Goal: Task Accomplishment & Management: Use online tool/utility

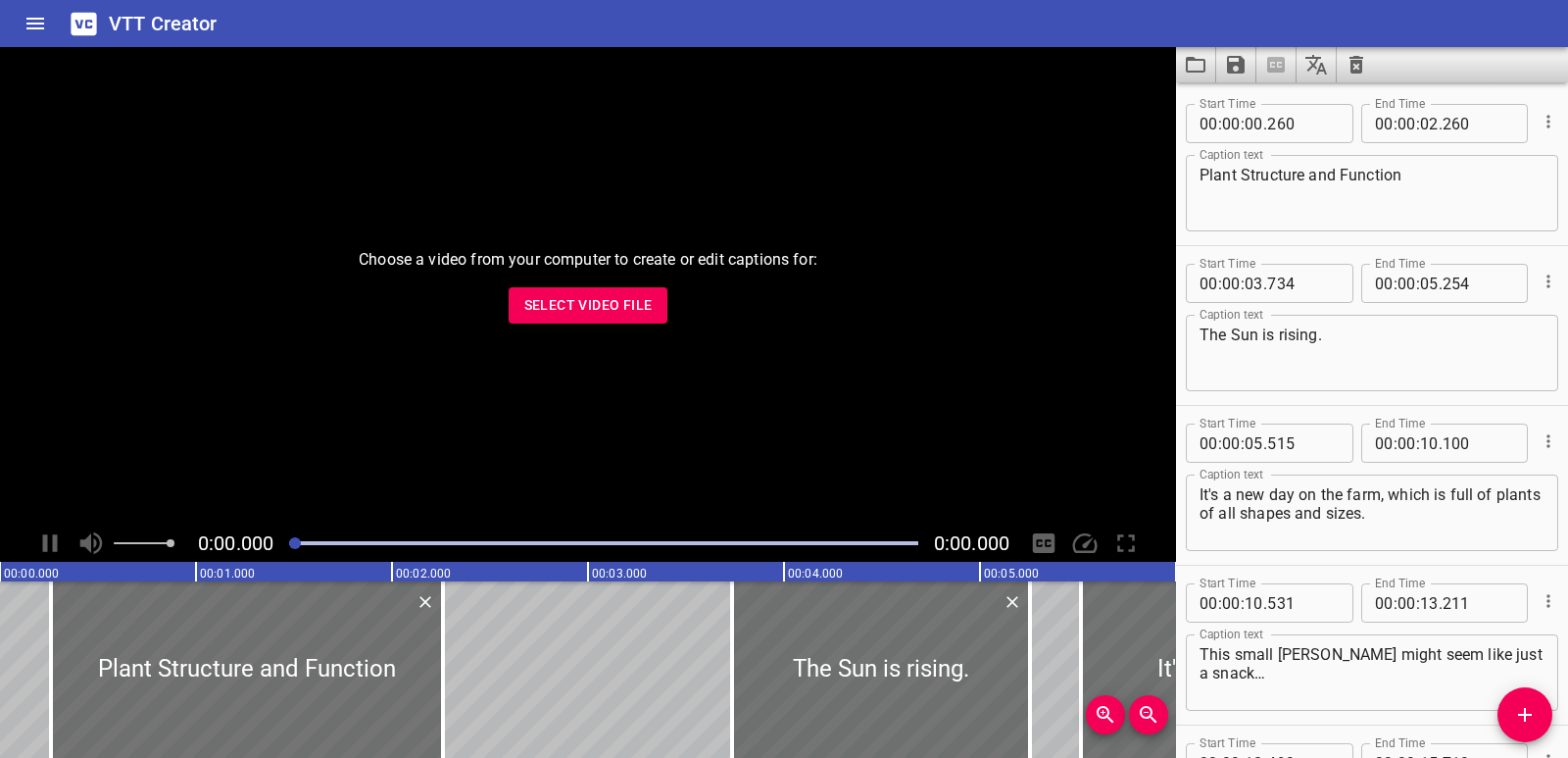
scroll to position [3891, 0]
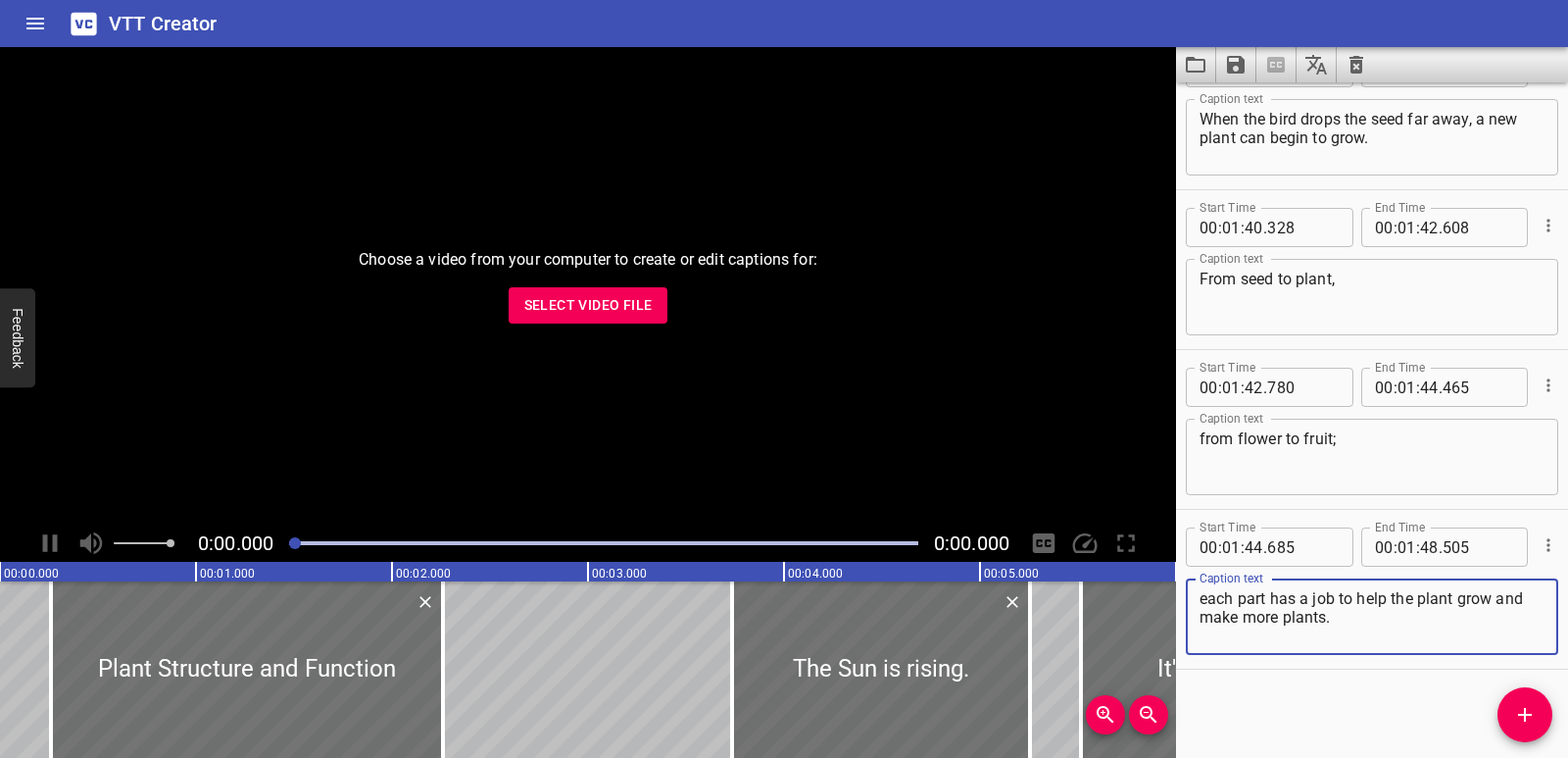
click at [1357, 65] on icon "Clear captions" at bounding box center [1356, 65] width 24 height 24
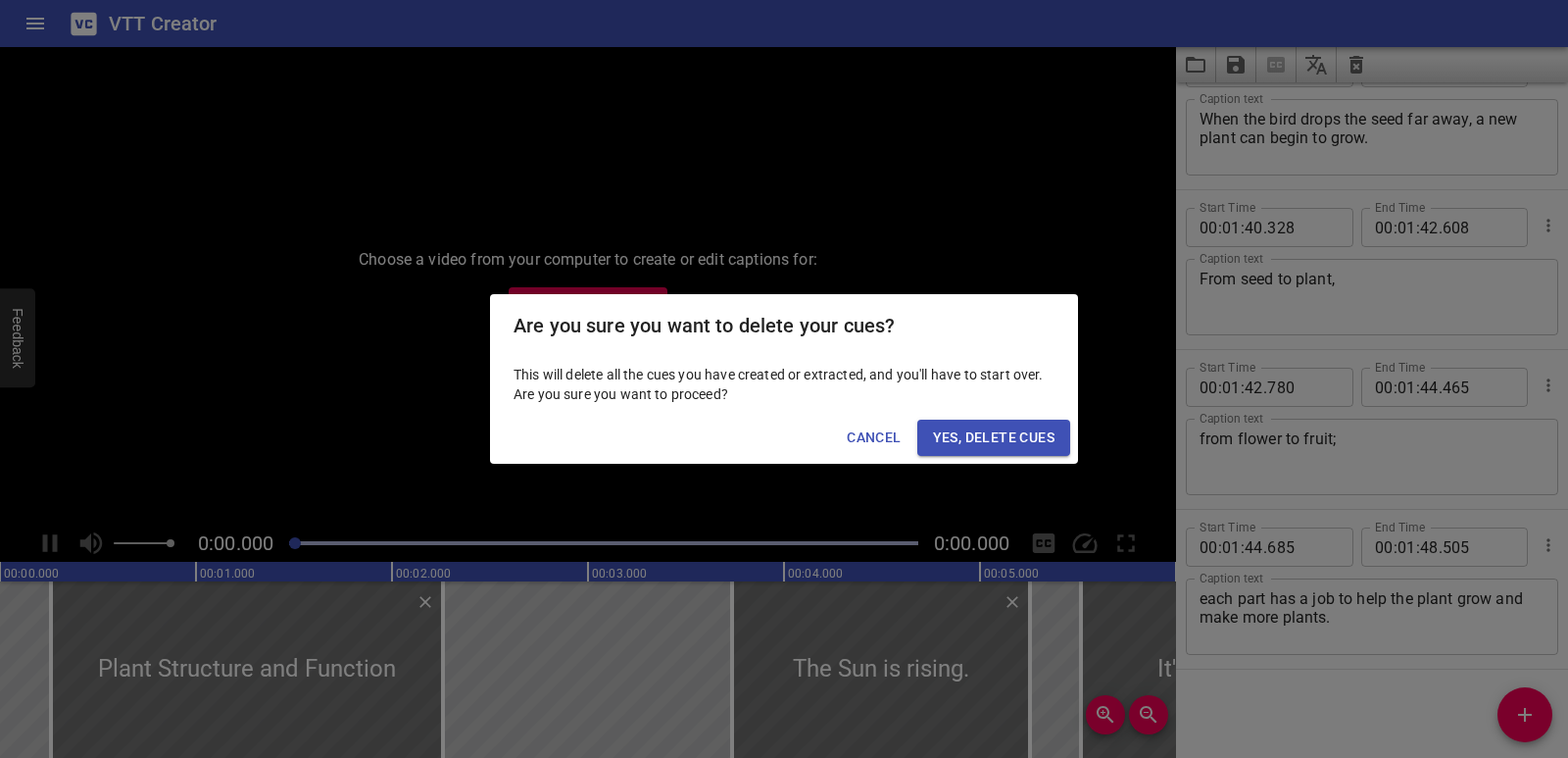
click at [1020, 428] on span "Yes, Delete Cues" at bounding box center [993, 438] width 121 height 25
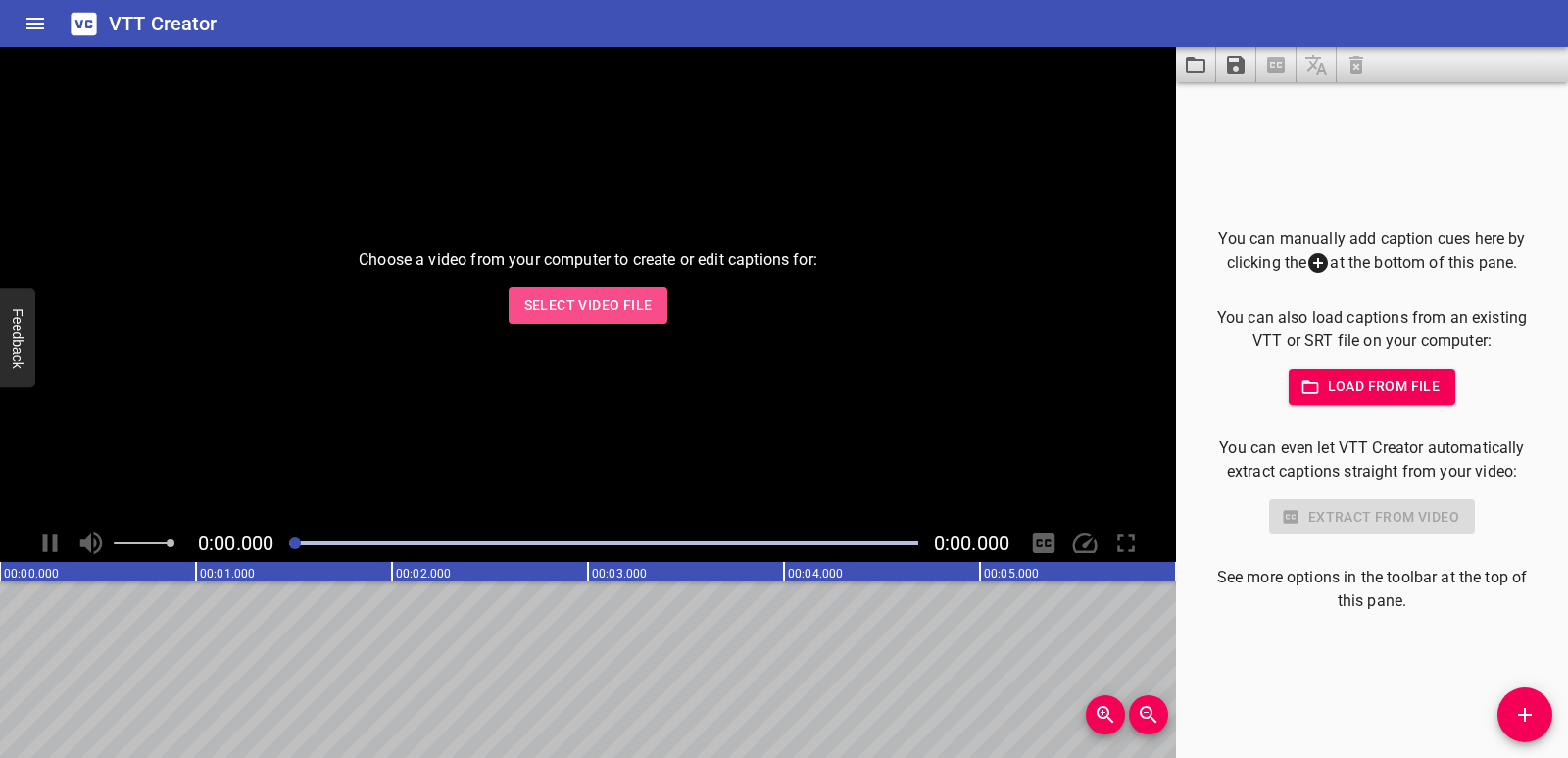
click at [626, 297] on span "Select Video File" at bounding box center [588, 305] width 128 height 25
click at [640, 300] on span "Select Video File" at bounding box center [588, 305] width 128 height 25
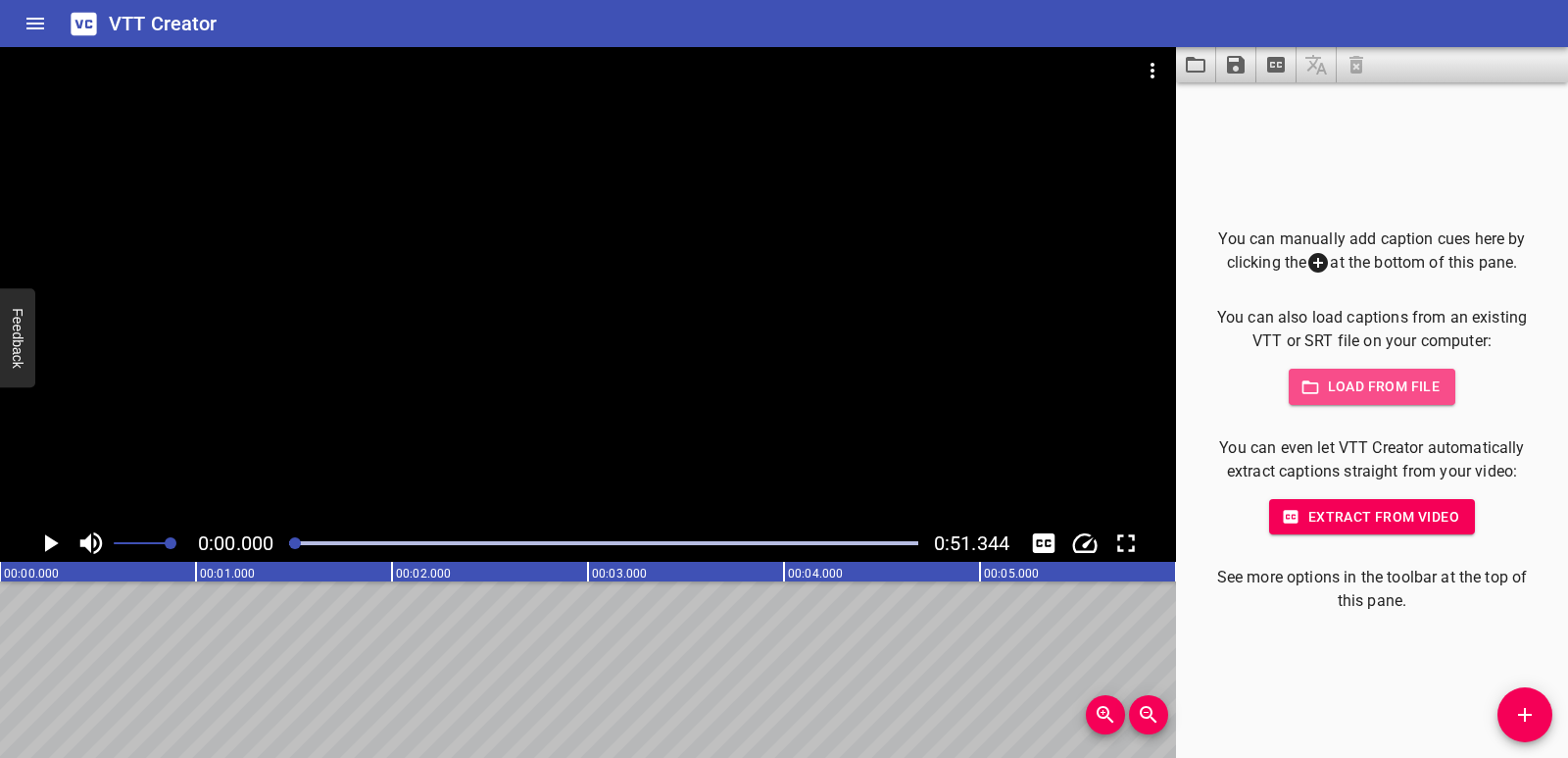
click at [1378, 397] on span "Load from file" at bounding box center [1372, 387] width 136 height 25
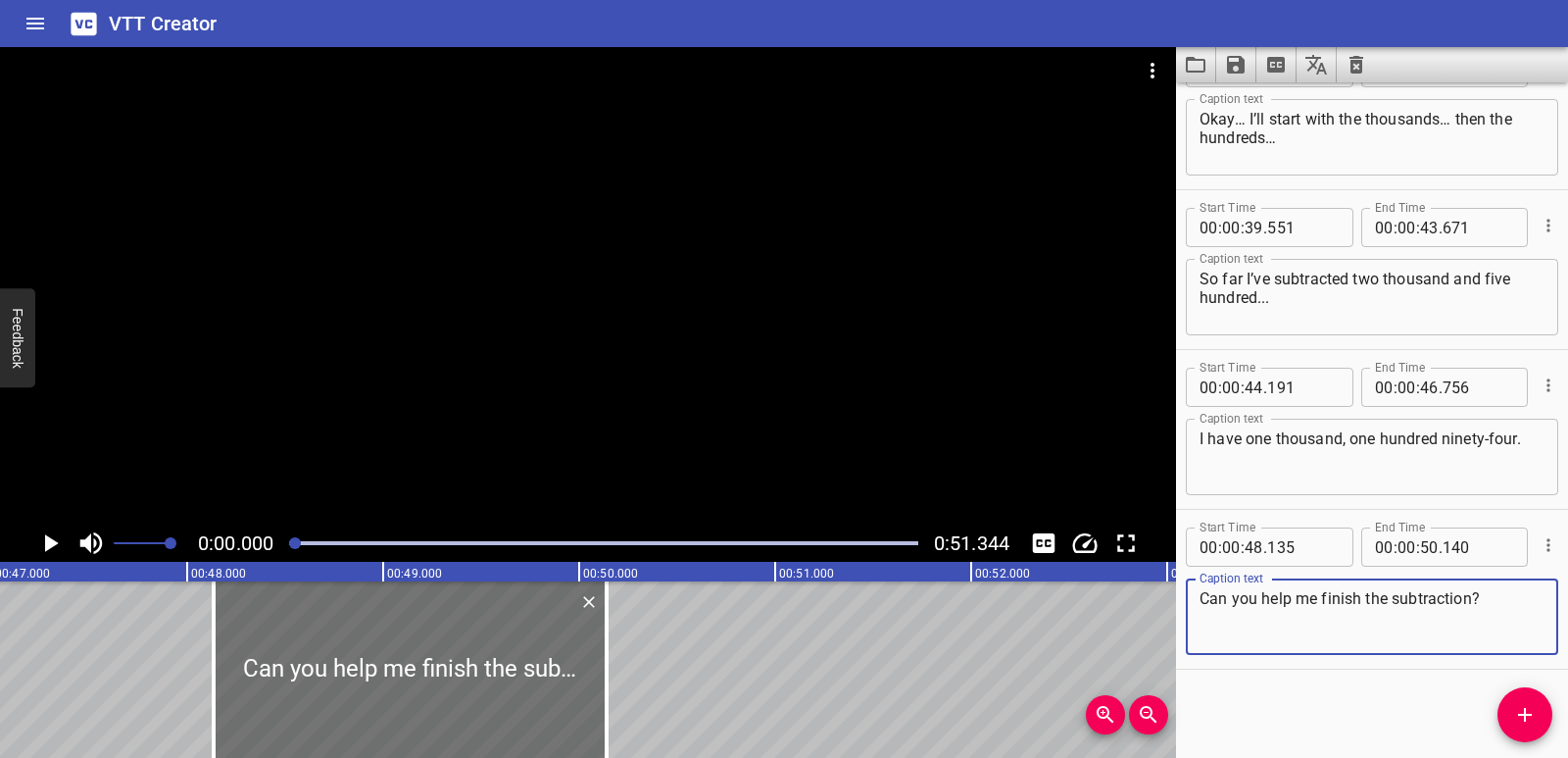
scroll to position [0, 9210]
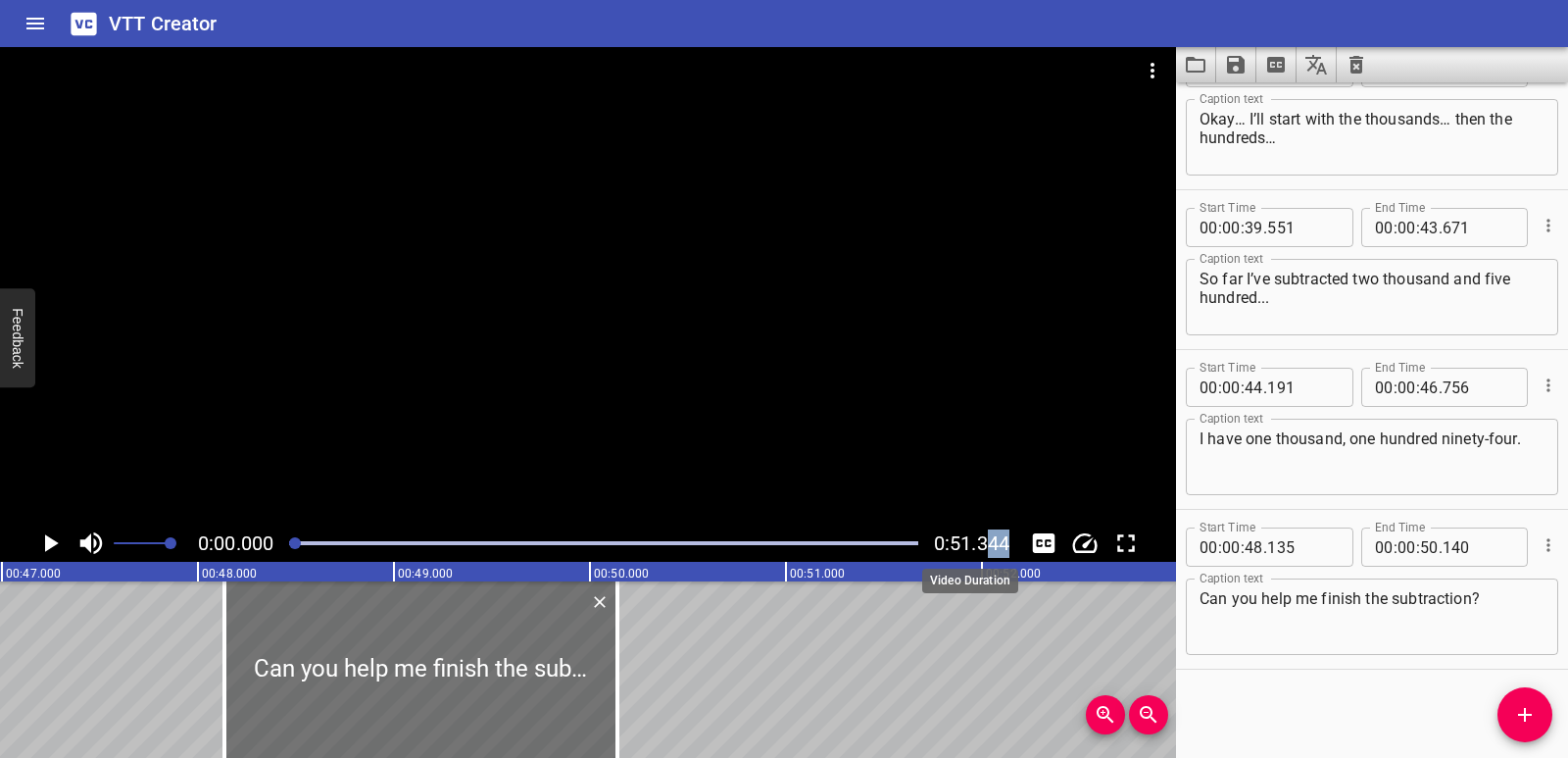
drag, startPoint x: 982, startPoint y: 546, endPoint x: 1007, endPoint y: 544, distance: 25.1
click at [1007, 544] on span "0:51.344" at bounding box center [971, 543] width 76 height 24
drag, startPoint x: 1419, startPoint y: 553, endPoint x: 1465, endPoint y: 548, distance: 46.3
click at [1465, 548] on div "00 : 00 : . 140" at bounding box center [1445, 546] width 168 height 39
type input "50"
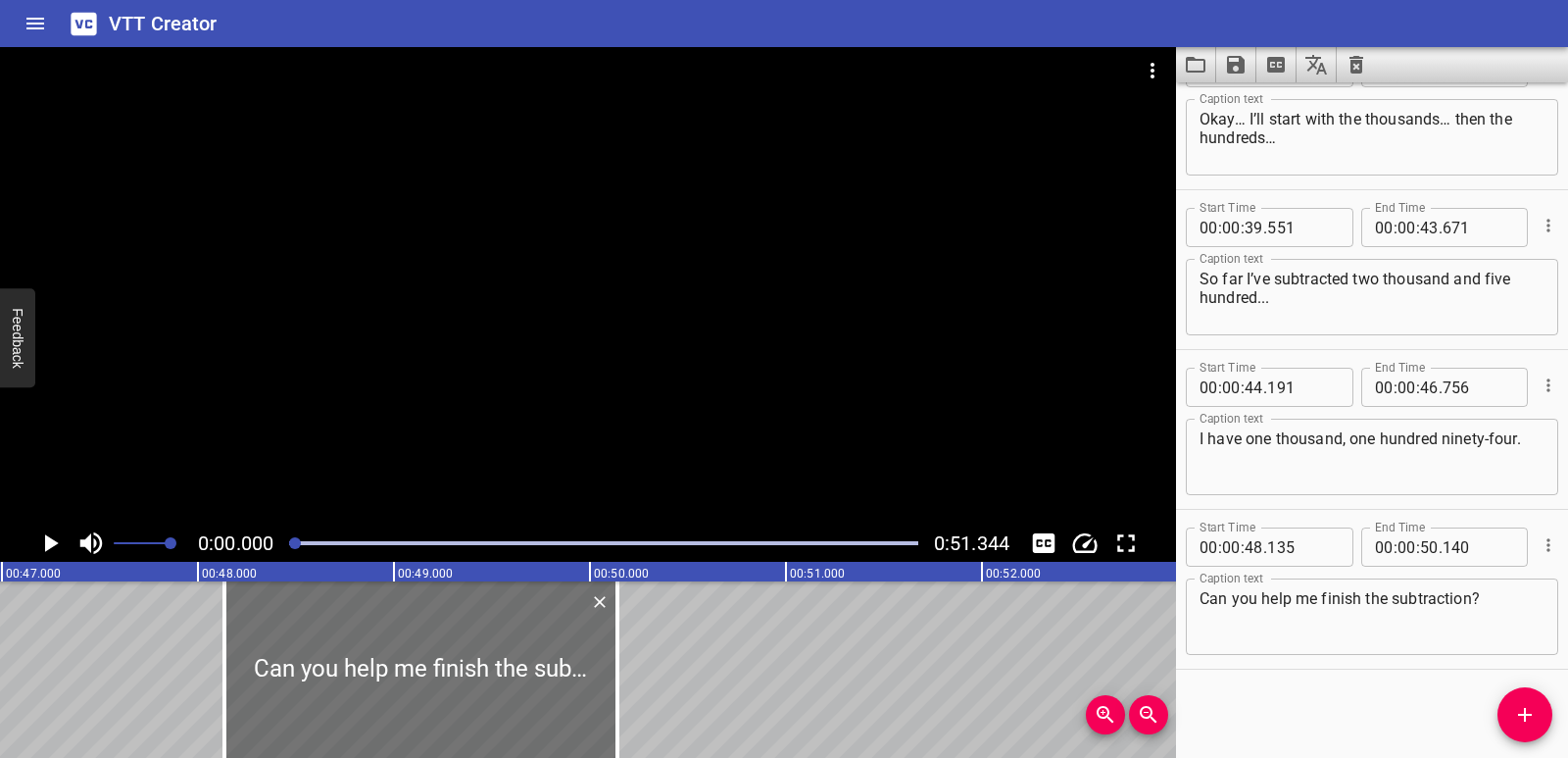
click at [1318, 696] on div "Start Time 00 : 00 : 03 . 670 Start Time End Time 00 : 00 : 07 . 320 End Time C…" at bounding box center [1372, 420] width 392 height 675
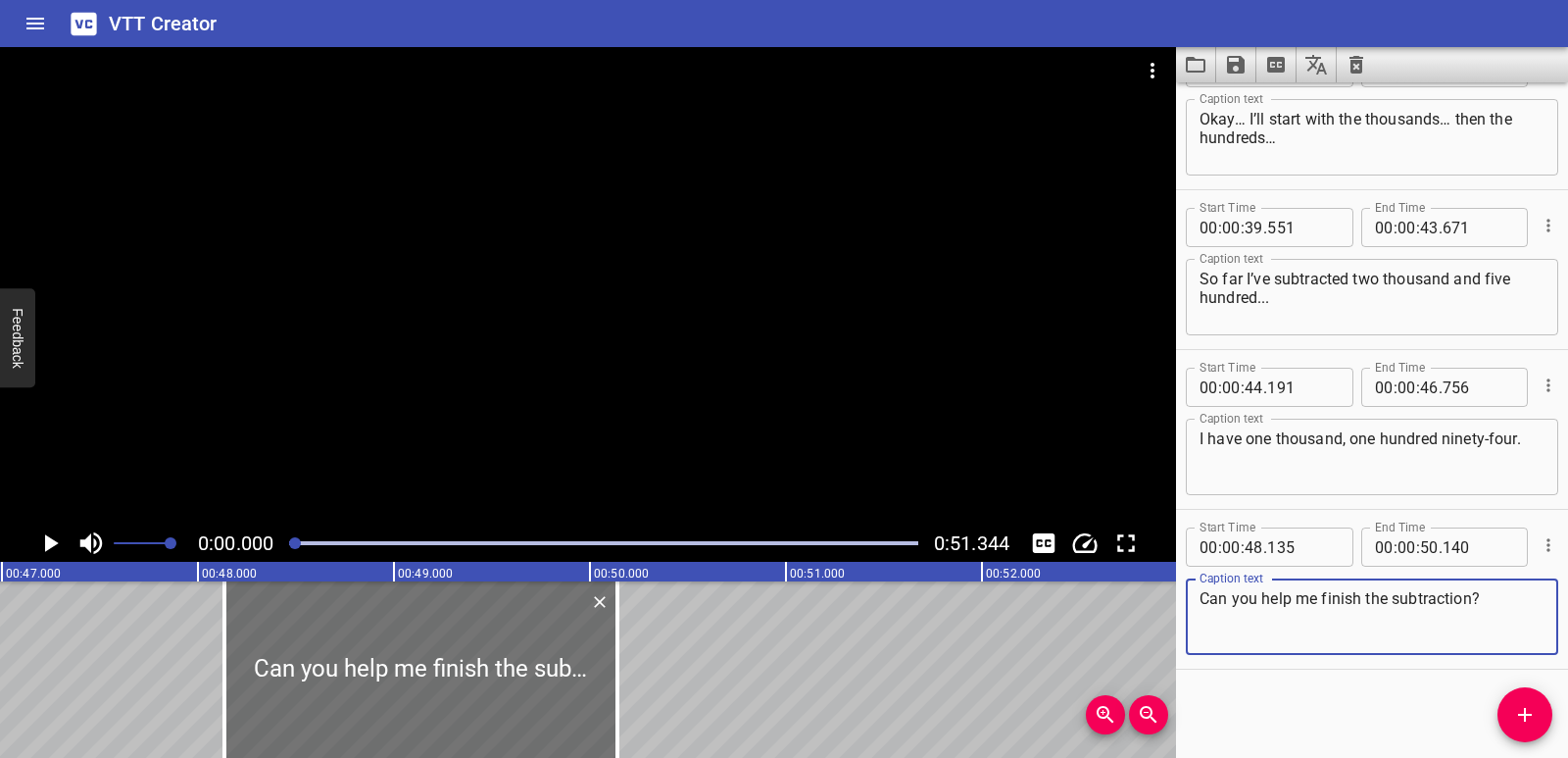
drag, startPoint x: 1484, startPoint y: 597, endPoint x: 1183, endPoint y: 610, distance: 301.3
click at [1183, 610] on div "Start Time 00 : 00 : 48 . 135 Start Time End Time 00 : 00 : 50 . 140 End Time C…" at bounding box center [1372, 590] width 392 height 159
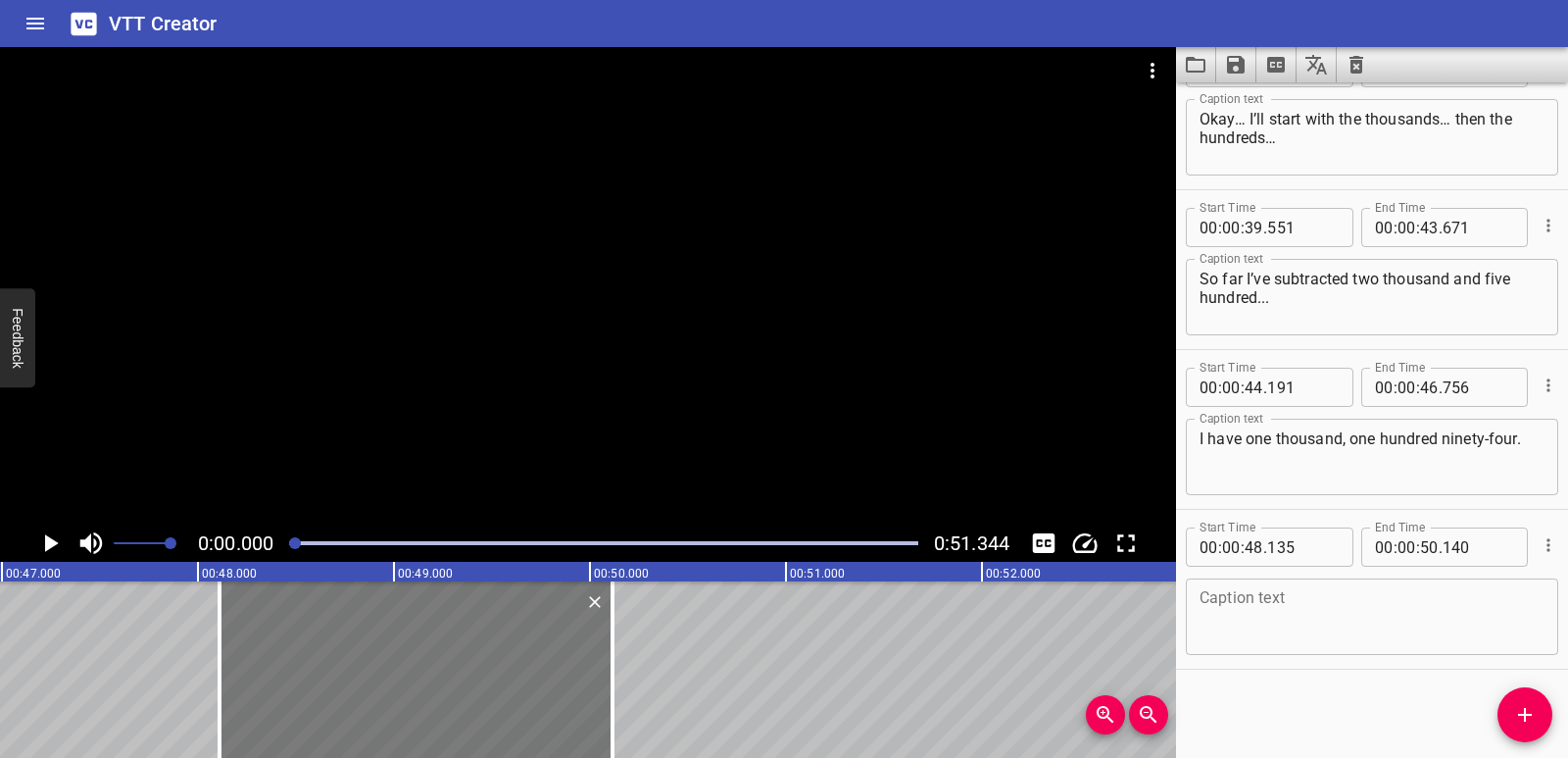
click at [419, 655] on div at bounding box center [416, 668] width 393 height 176
type input "110"
type input "115"
